Goal: Information Seeking & Learning: Check status

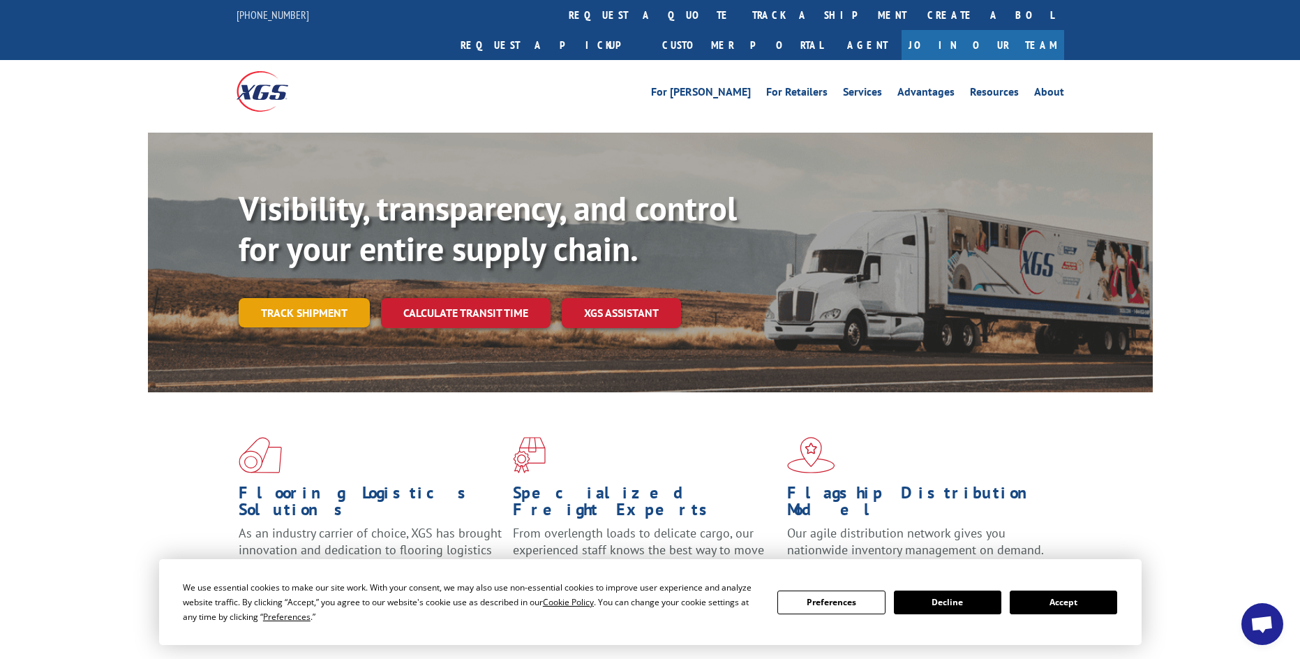
click at [318, 298] on link "Track shipment" at bounding box center [304, 312] width 131 height 29
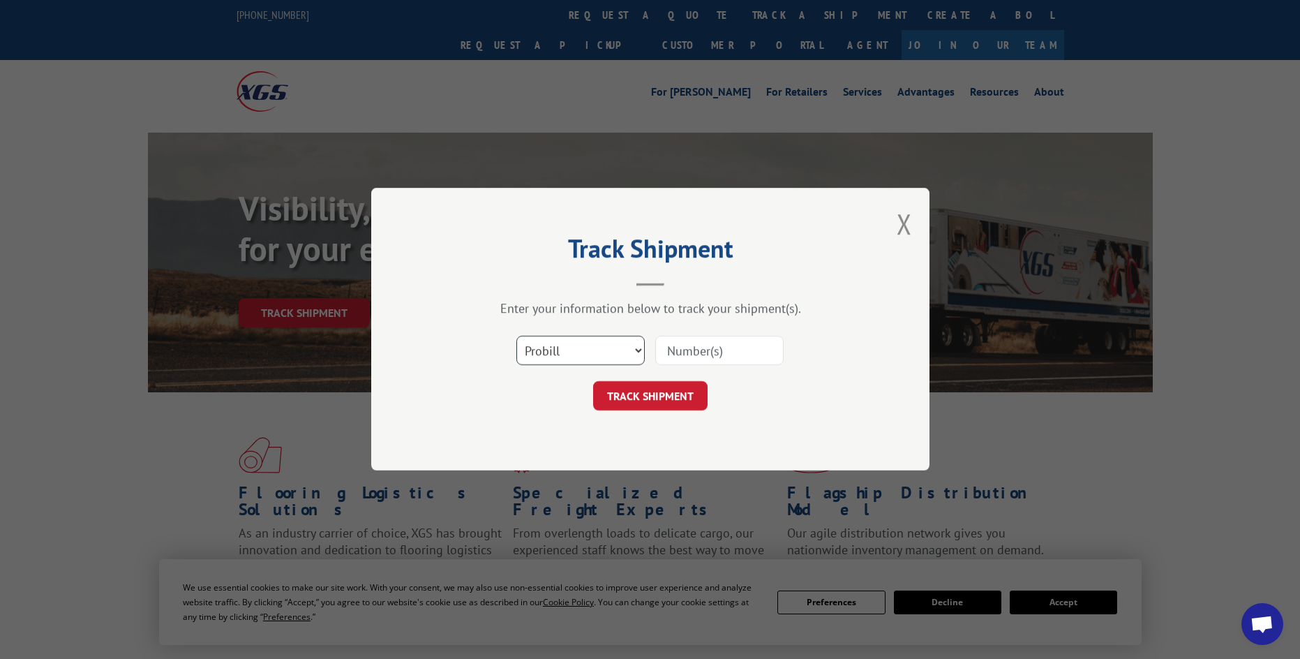
click at [573, 350] on select "Select category... Probill BOL PO" at bounding box center [581, 350] width 128 height 29
select select "bol"
click at [517, 336] on select "Select category... Probill BOL PO" at bounding box center [581, 350] width 128 height 29
click at [697, 361] on input at bounding box center [719, 350] width 128 height 29
paste input "6862013"
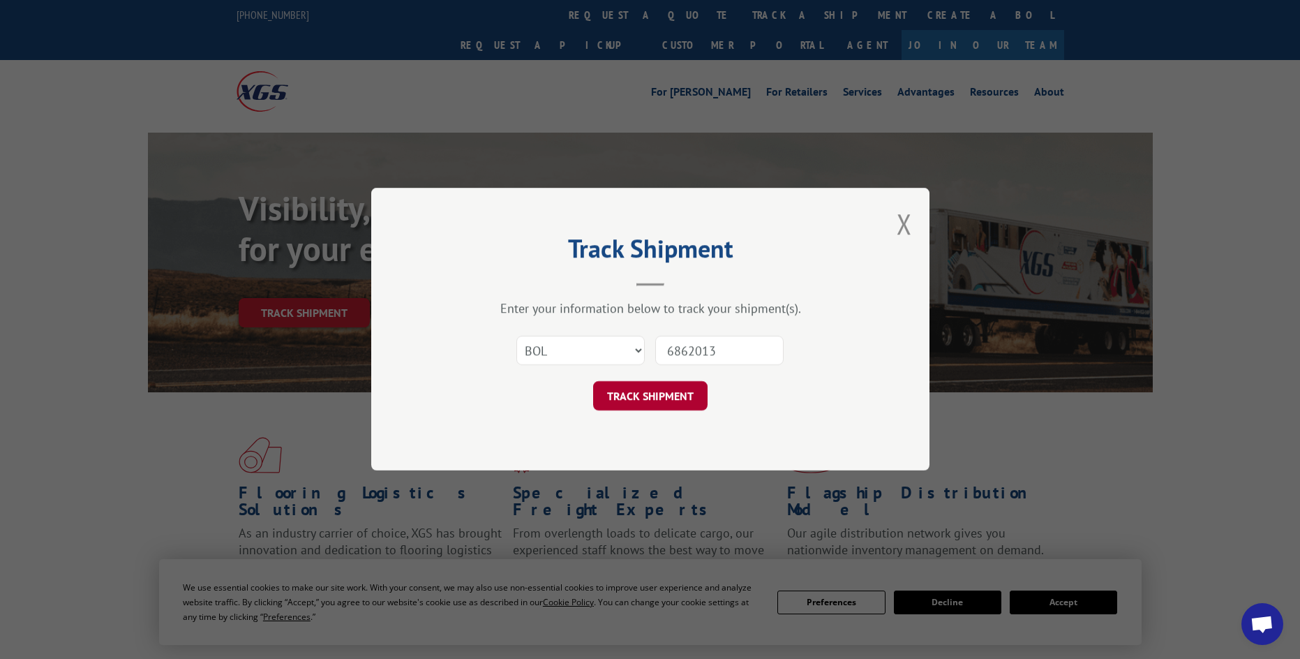
type input "6862013"
click at [660, 395] on button "TRACK SHIPMENT" at bounding box center [650, 396] width 114 height 29
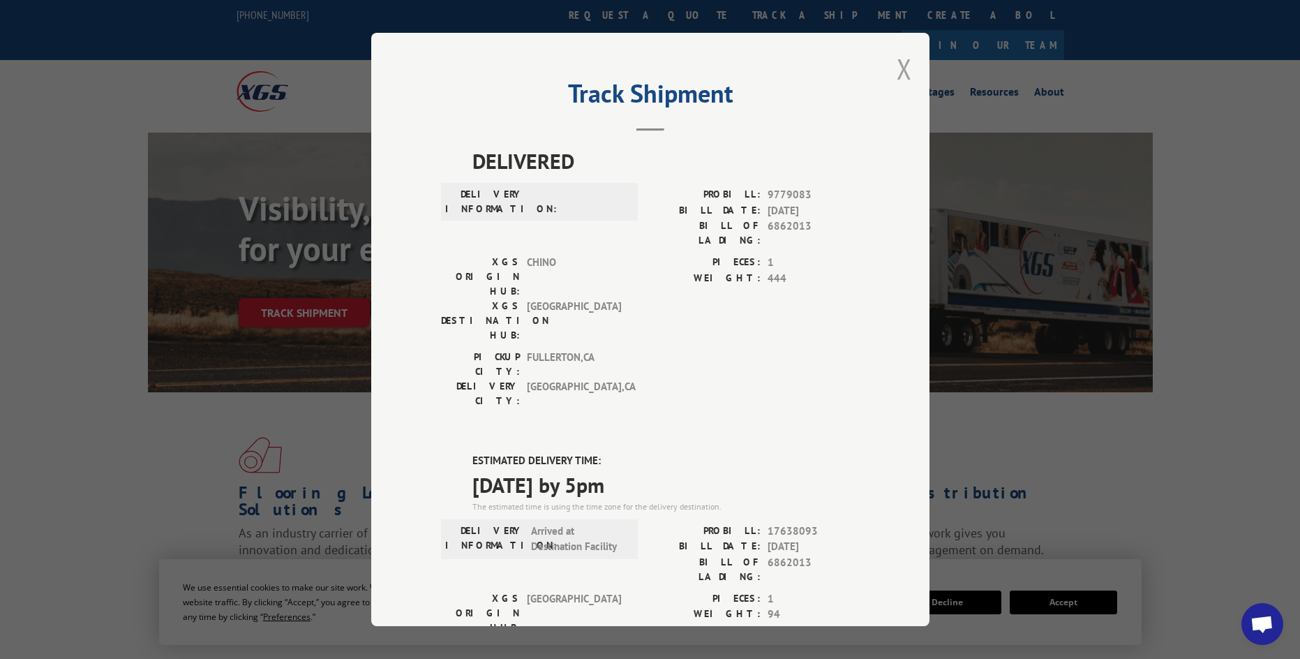
click at [897, 67] on button "Close modal" at bounding box center [904, 68] width 15 height 37
